Goal: Find specific page/section: Find specific page/section

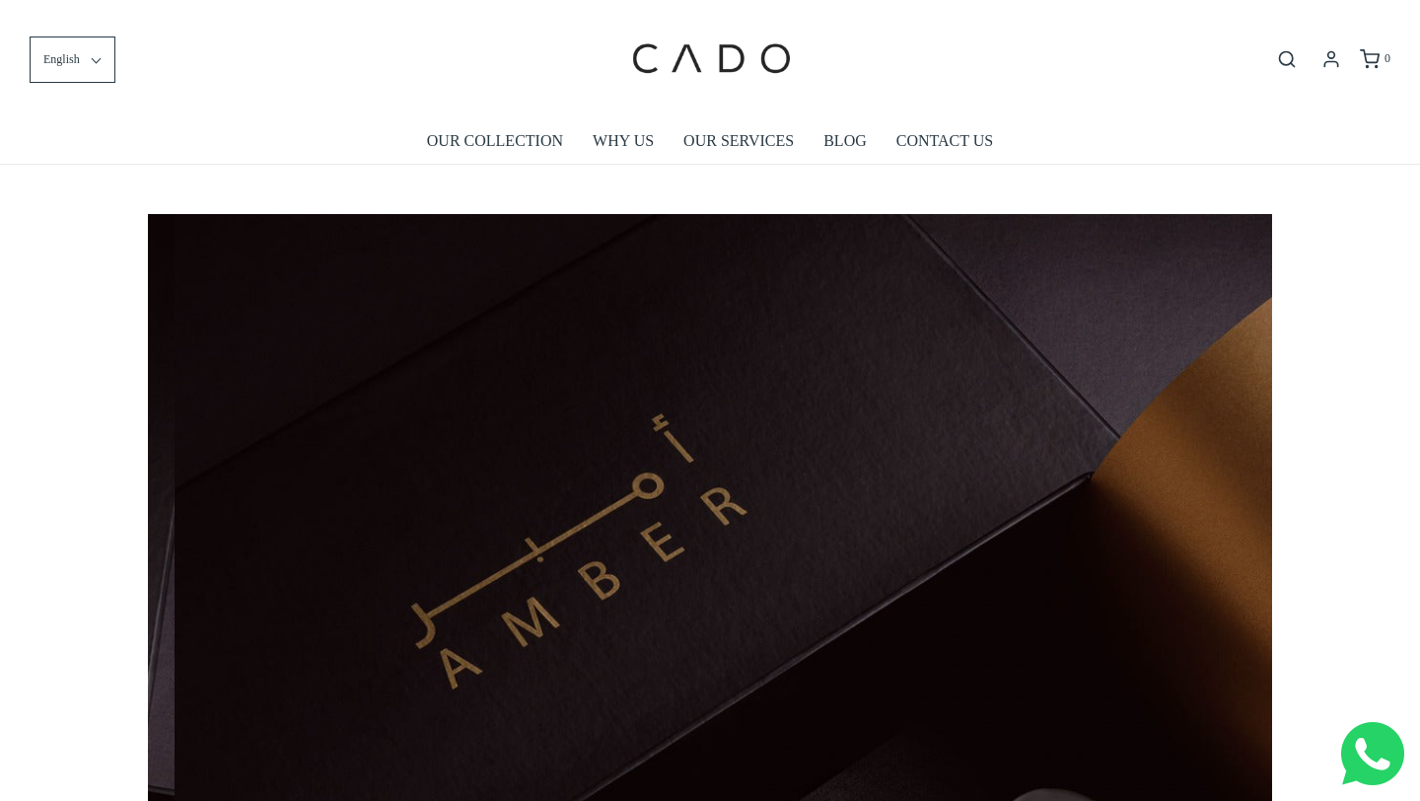
scroll to position [0, 1124]
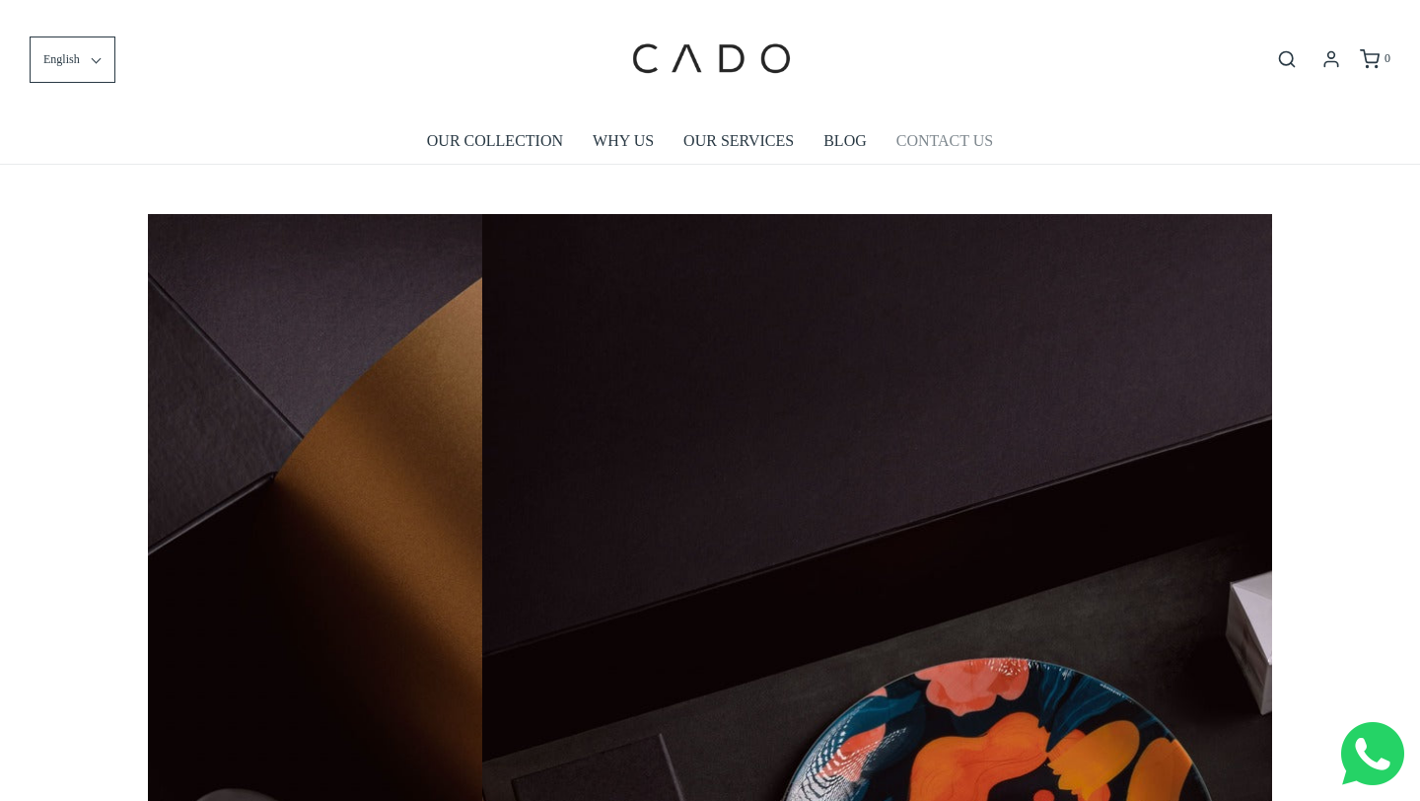
click at [943, 144] on link "CONTACT US" at bounding box center [944, 140] width 97 height 45
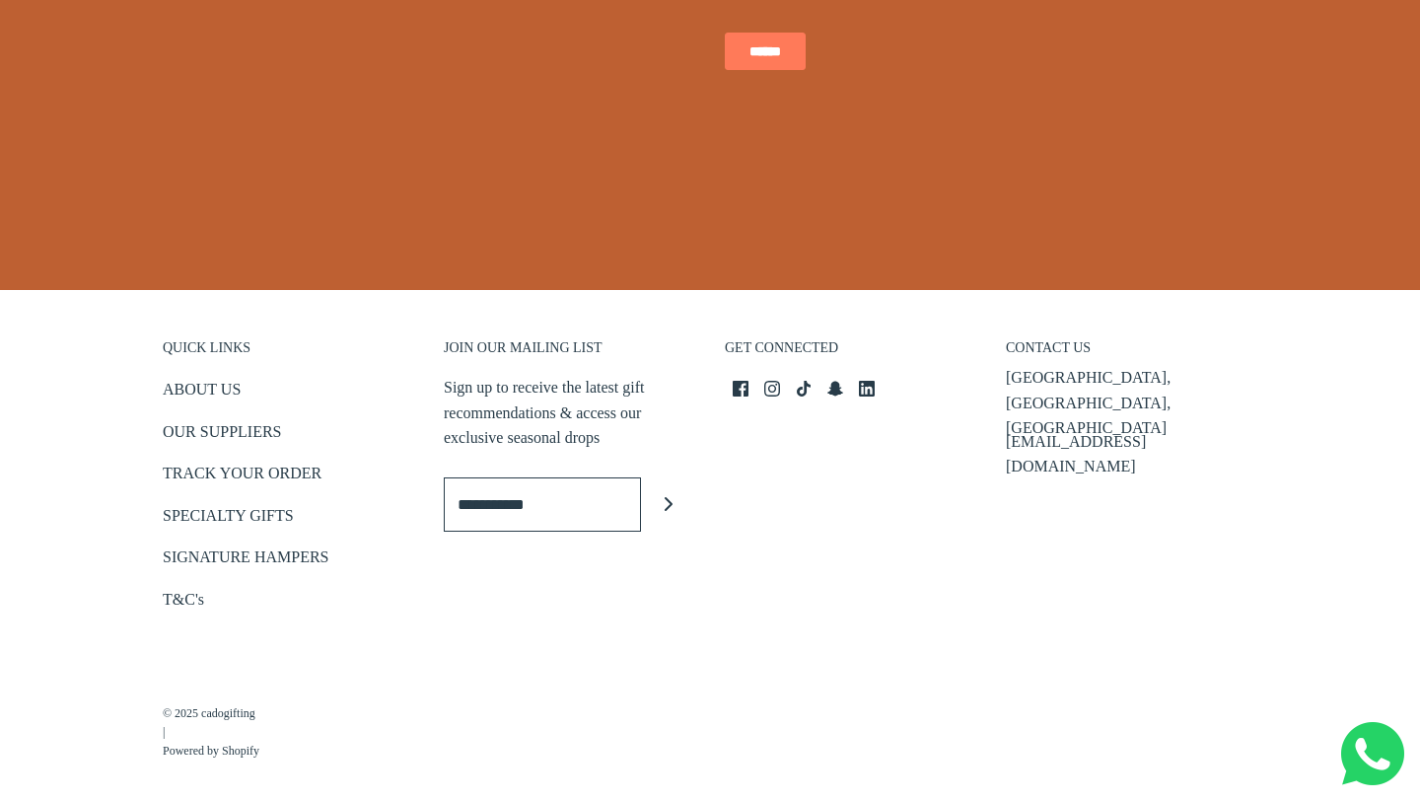
scroll to position [825, 0]
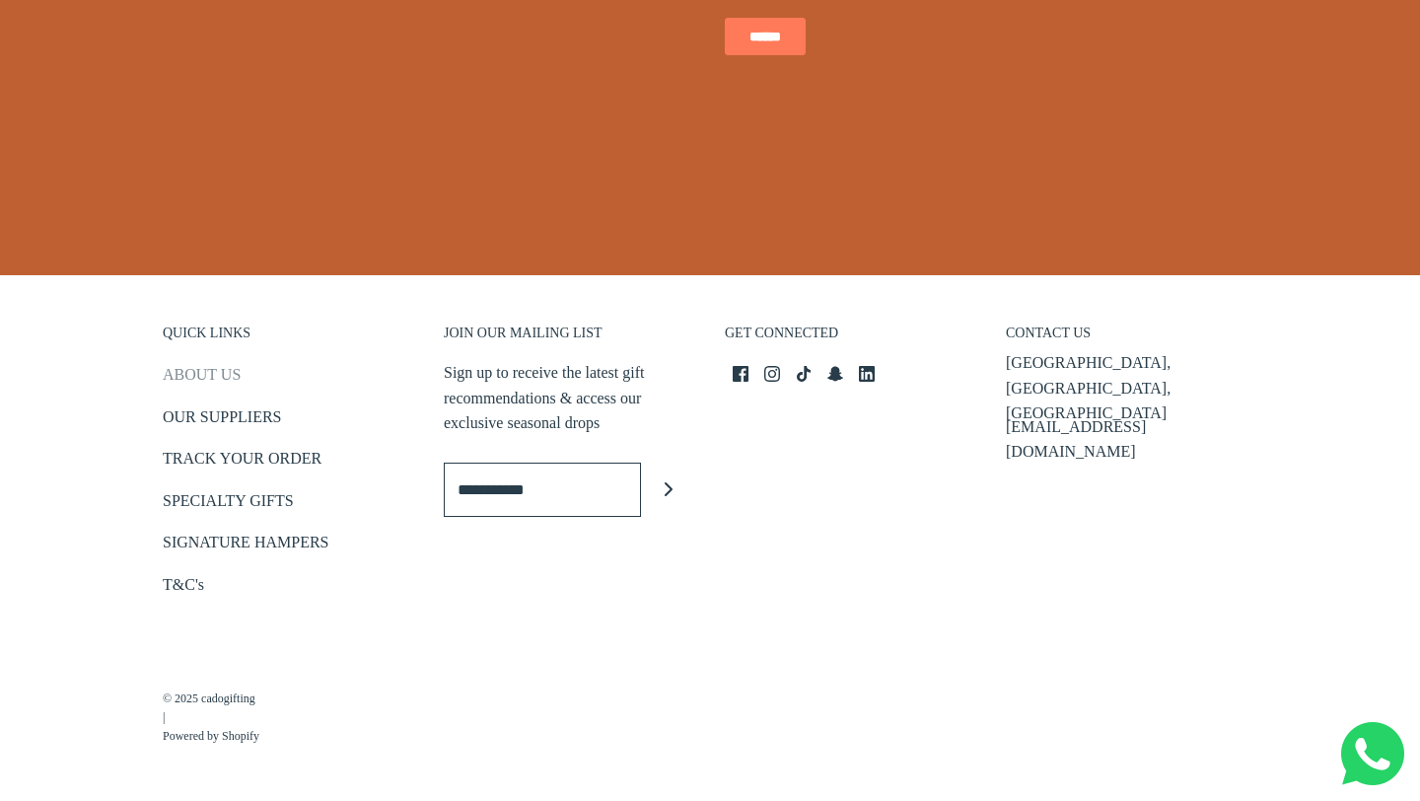
click at [220, 378] on link "ABOUT US" at bounding box center [202, 378] width 78 height 33
